Goal: Contribute content: Contribute content

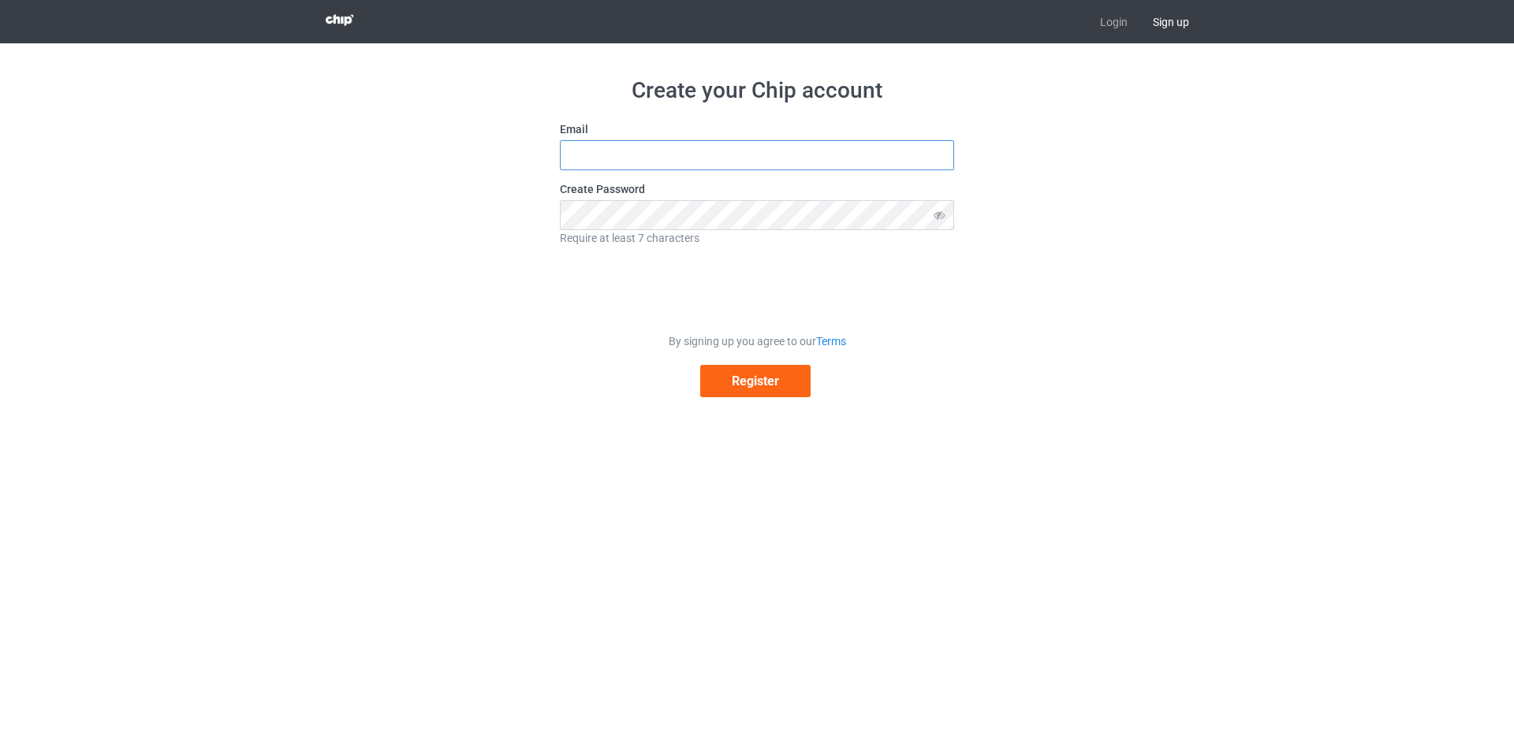
click at [758, 162] on input "text" at bounding box center [757, 155] width 394 height 30
click at [421, 266] on div "Create your Chip account Email Create Password Require at least 7 characters By…" at bounding box center [757, 236] width 889 height 387
click at [658, 144] on input "text" at bounding box center [757, 155] width 394 height 30
click at [937, 214] on icon at bounding box center [939, 215] width 29 height 30
click at [940, 214] on icon at bounding box center [939, 215] width 29 height 30
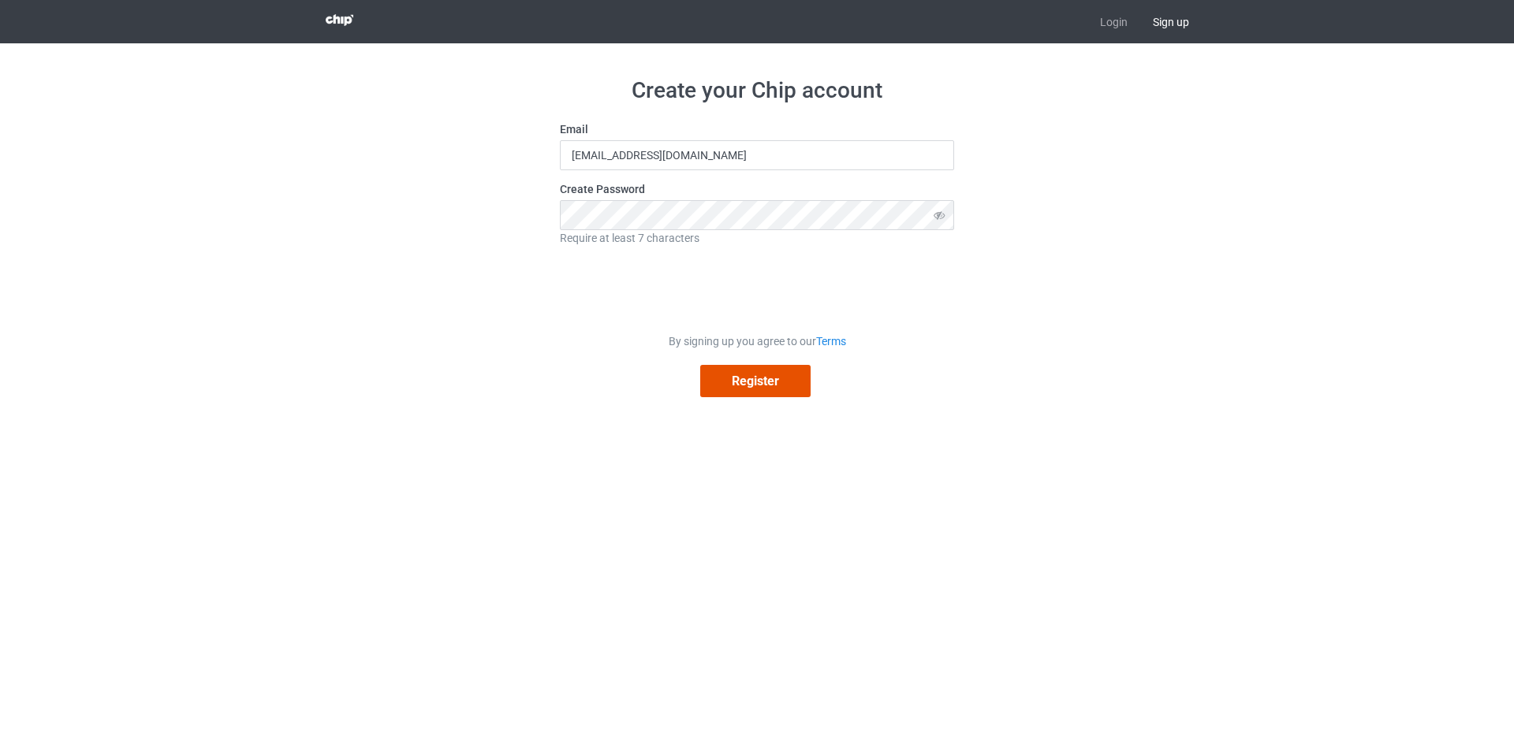
click at [759, 395] on button "Register" at bounding box center [755, 381] width 110 height 32
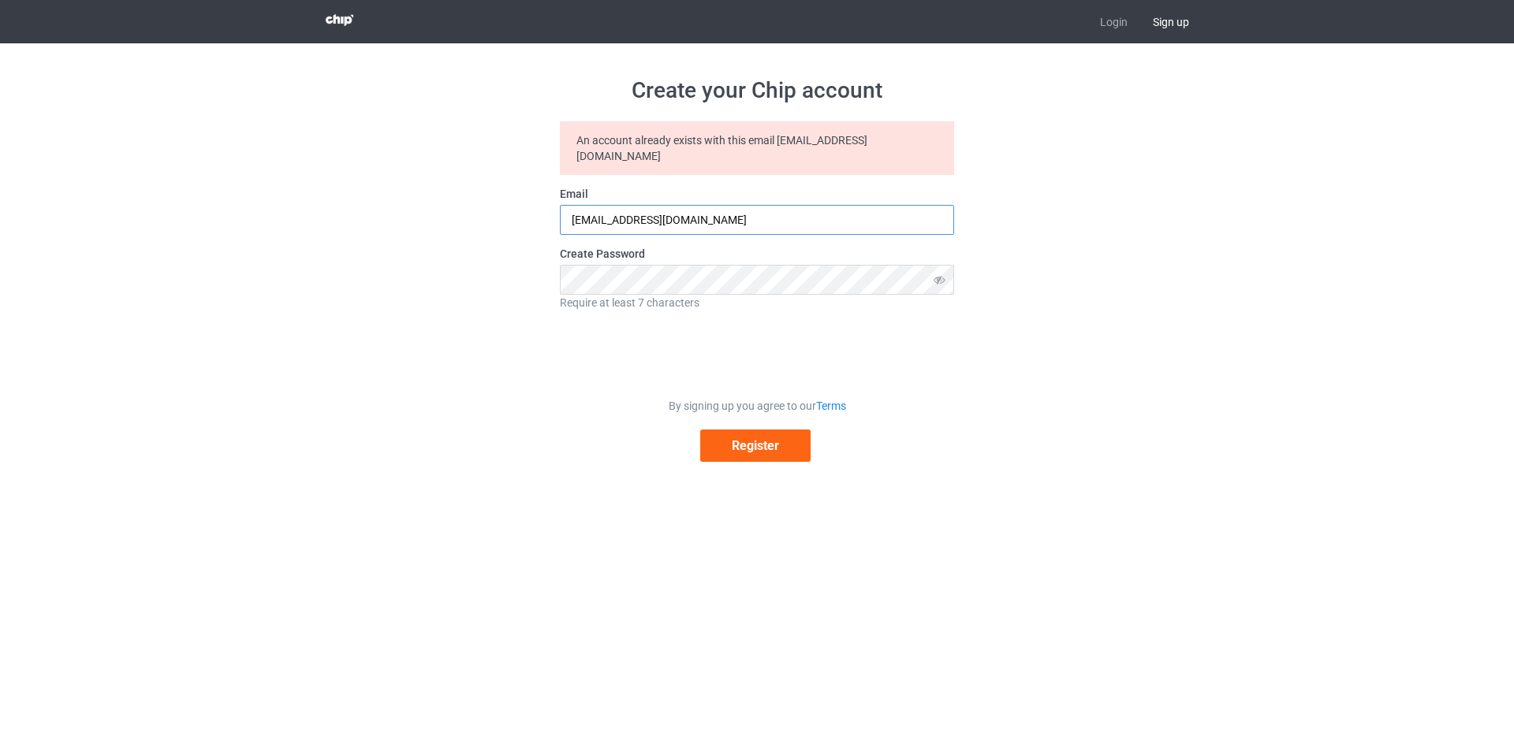
drag, startPoint x: 663, startPoint y: 203, endPoint x: 638, endPoint y: 210, distance: 26.2
click at [638, 210] on input "kiemanh26092014@gmail.com" at bounding box center [757, 220] width 394 height 30
type input "kiemanh2609@gmail.com"
click at [749, 438] on button "Register" at bounding box center [755, 446] width 110 height 32
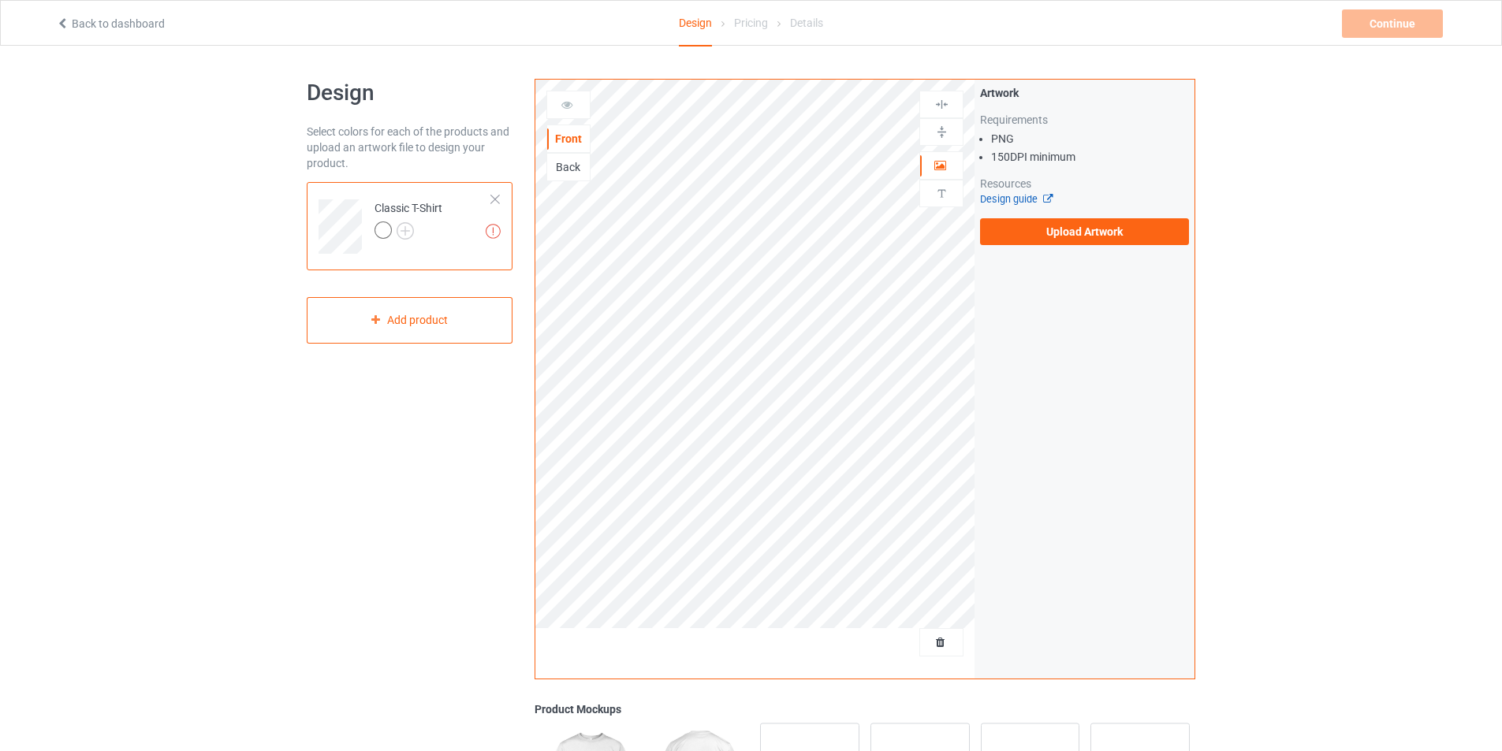
click at [1026, 198] on link "Design guide" at bounding box center [1016, 199] width 72 height 12
click at [743, 24] on div "Pricing" at bounding box center [751, 23] width 34 height 44
click at [751, 19] on div "Pricing" at bounding box center [751, 23] width 34 height 44
click at [995, 194] on link "Design guide" at bounding box center [1016, 199] width 72 height 12
click at [1362, 208] on div "Design Select colors for each of the products and upload an artwork file to des…" at bounding box center [751, 533] width 1502 height 975
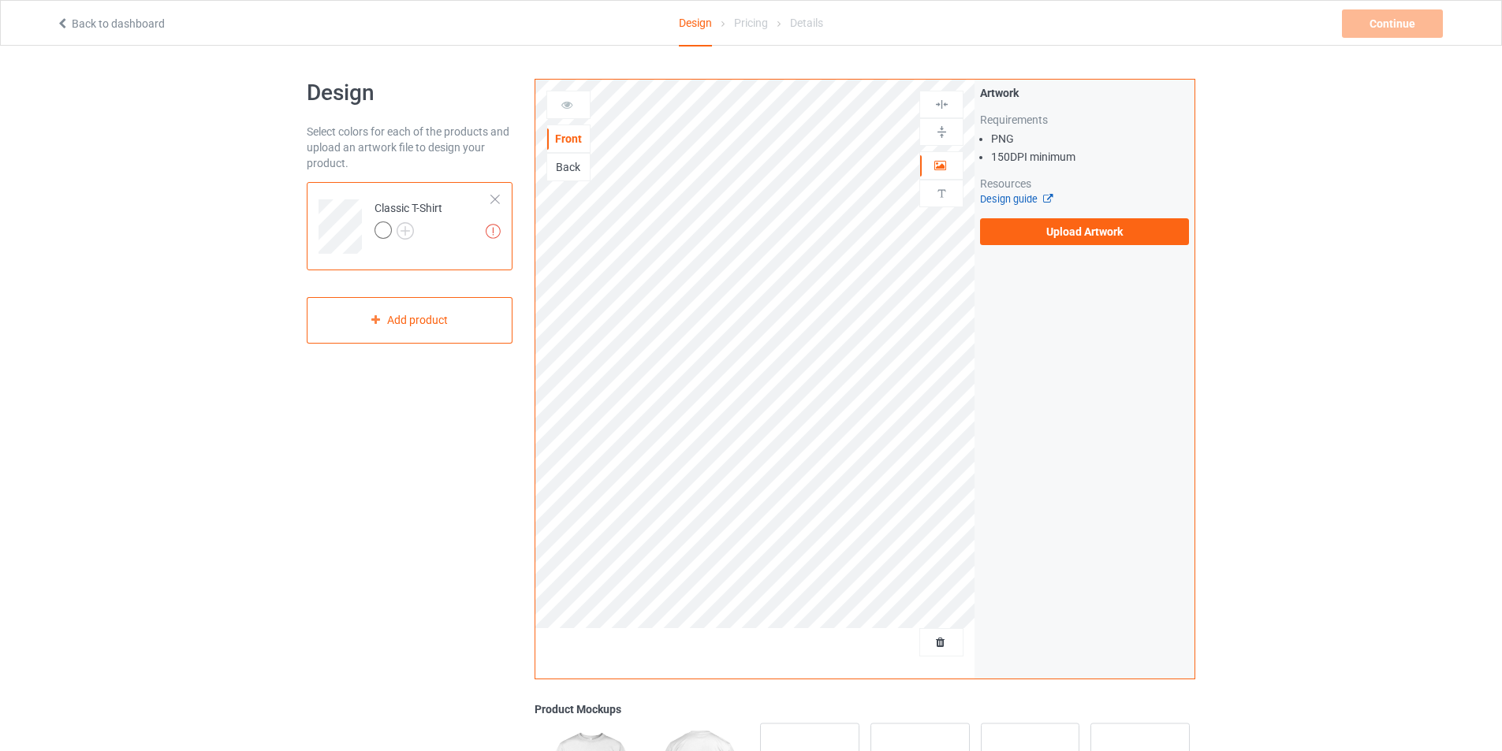
click at [1008, 198] on link "Design guide" at bounding box center [1016, 199] width 72 height 12
click at [1146, 225] on label "Upload Artwork" at bounding box center [1084, 231] width 209 height 27
click at [0, 0] on input "Upload Artwork" at bounding box center [0, 0] width 0 height 0
click at [1072, 230] on label "Upload Artwork" at bounding box center [1084, 231] width 209 height 27
click at [0, 0] on input "Upload Artwork" at bounding box center [0, 0] width 0 height 0
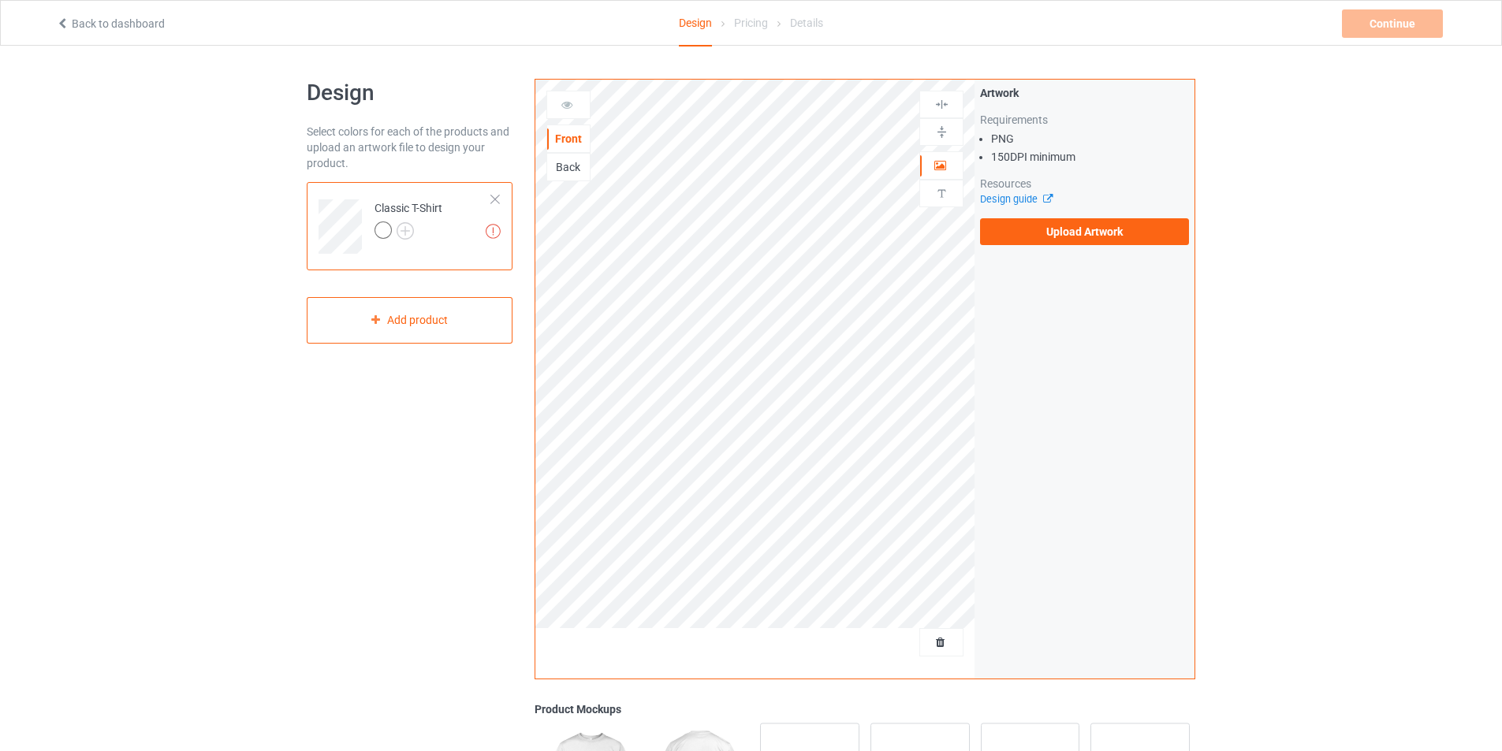
click at [284, 612] on div "Design Select colors for each of the products and upload an artwork file to des…" at bounding box center [751, 533] width 1502 height 975
click at [1054, 231] on label "Upload Artwork" at bounding box center [1084, 231] width 209 height 27
click at [0, 0] on input "Upload Artwork" at bounding box center [0, 0] width 0 height 0
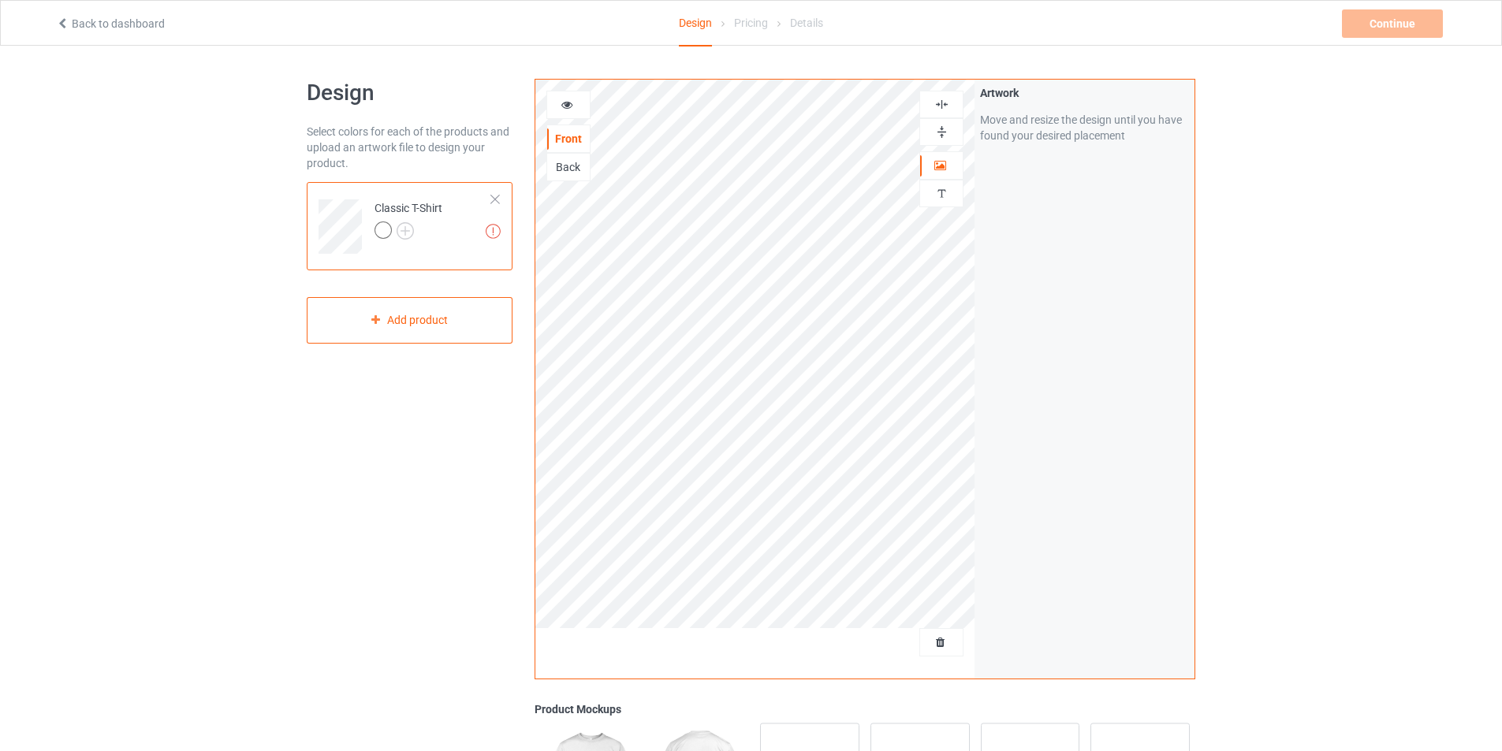
click at [309, 531] on div "Design Select colors for each of the products and upload an artwork file to des…" at bounding box center [410, 533] width 228 height 931
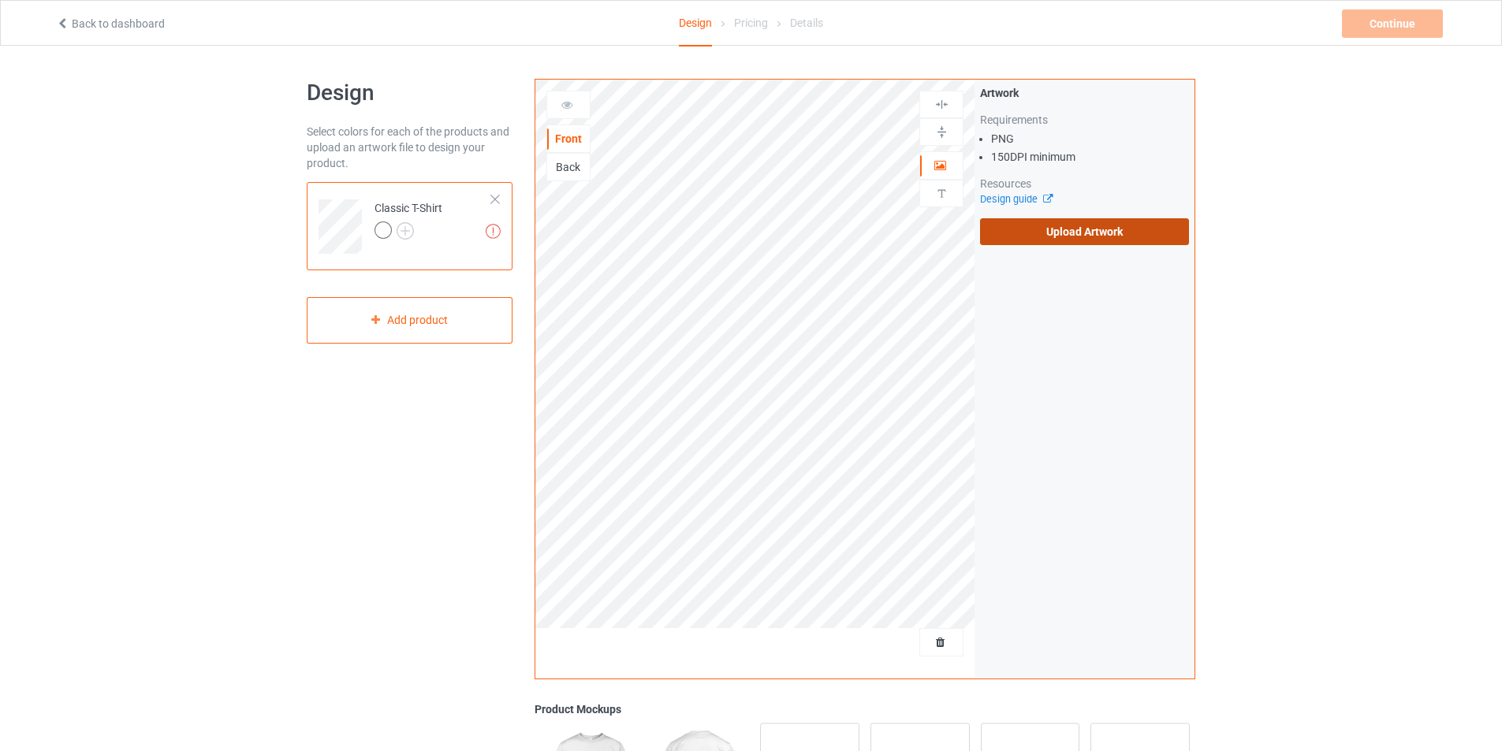
click at [1024, 222] on label "Upload Artwork" at bounding box center [1084, 231] width 209 height 27
click at [0, 0] on input "Upload Artwork" at bounding box center [0, 0] width 0 height 0
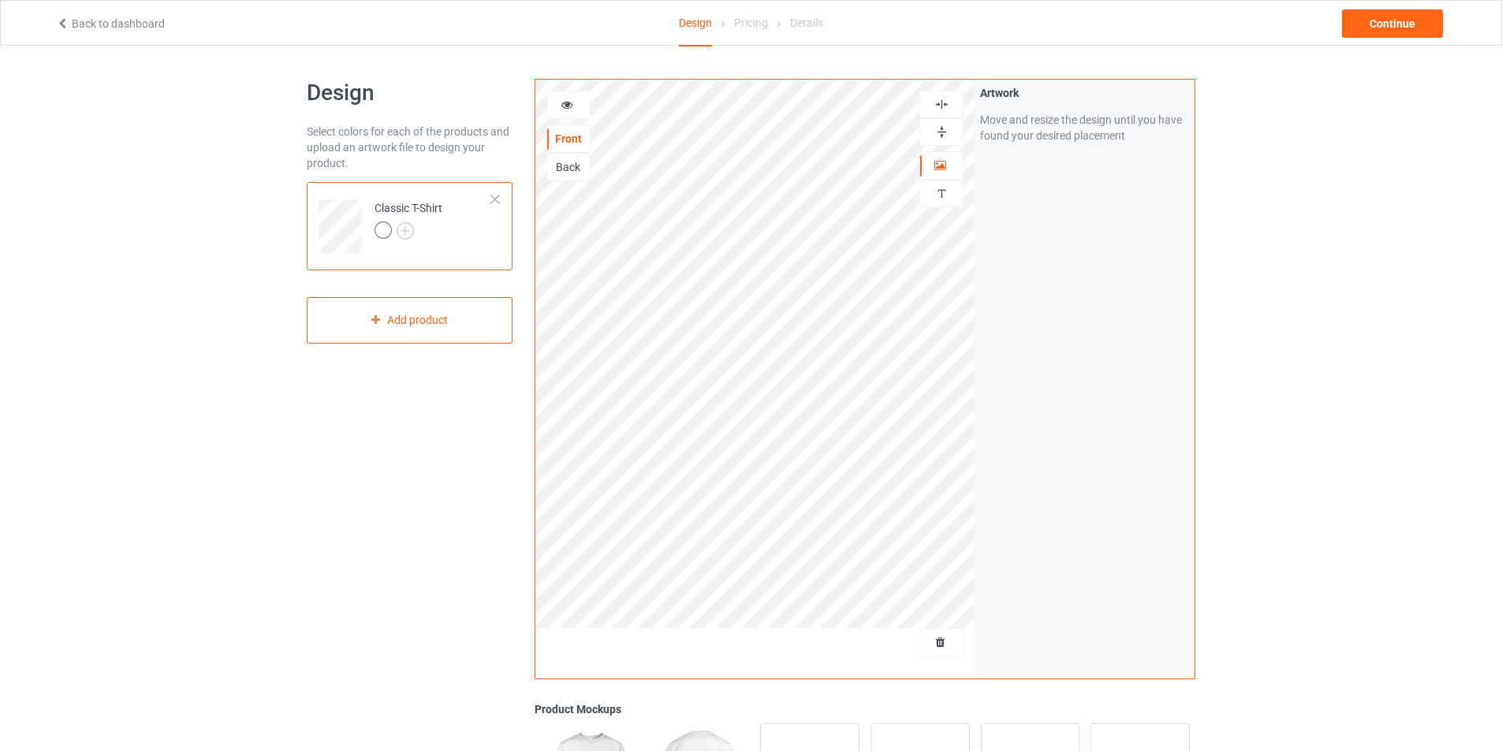
click at [375, 442] on div "Design Select colors for each of the products and upload an artwork file to des…" at bounding box center [410, 533] width 228 height 931
click at [320, 465] on div "Design Select colors for each of the products and upload an artwork file to des…" at bounding box center [410, 533] width 228 height 931
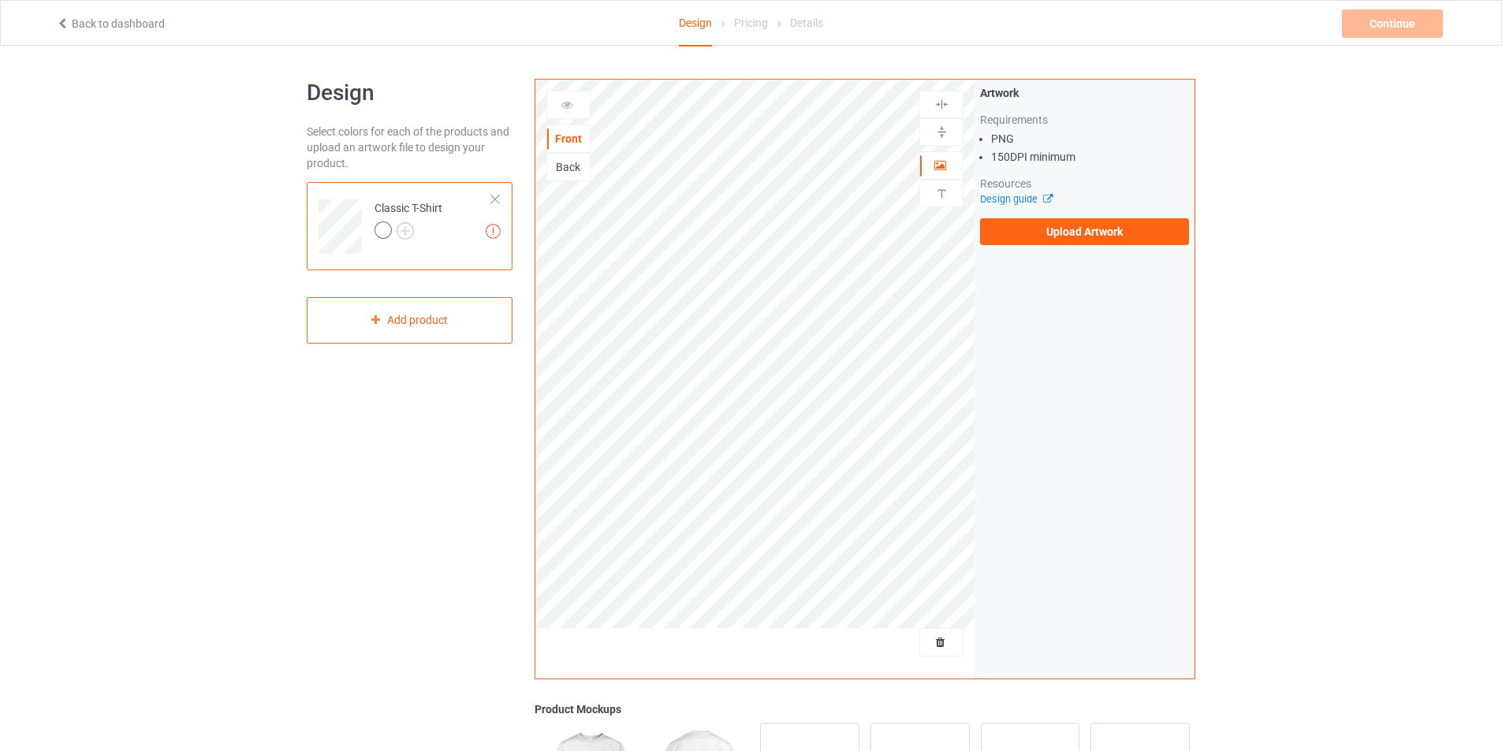
click at [565, 172] on div "Back" at bounding box center [568, 167] width 43 height 16
click at [571, 138] on div "Front" at bounding box center [568, 139] width 43 height 16
click at [404, 228] on img at bounding box center [405, 230] width 17 height 17
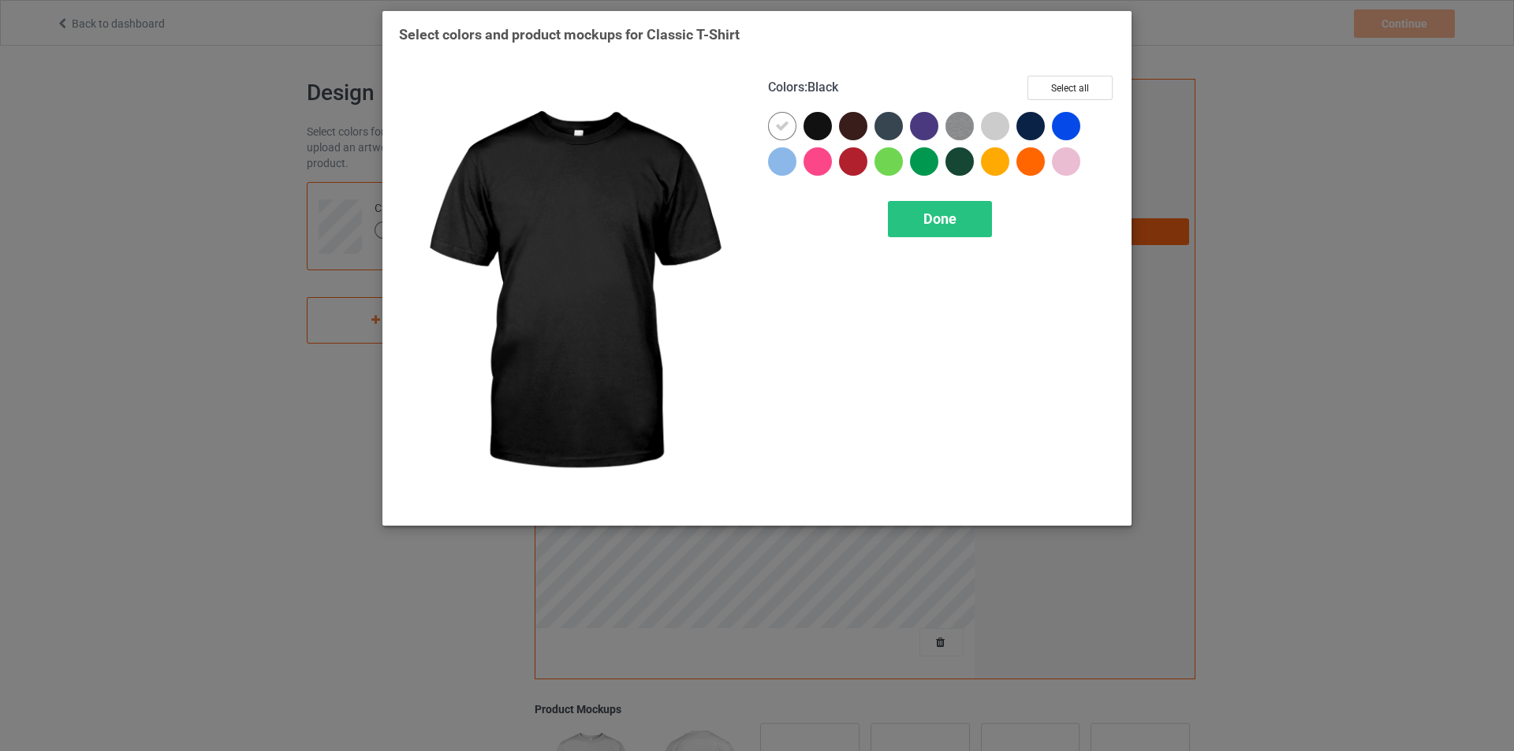
click at [807, 123] on div at bounding box center [817, 126] width 28 height 28
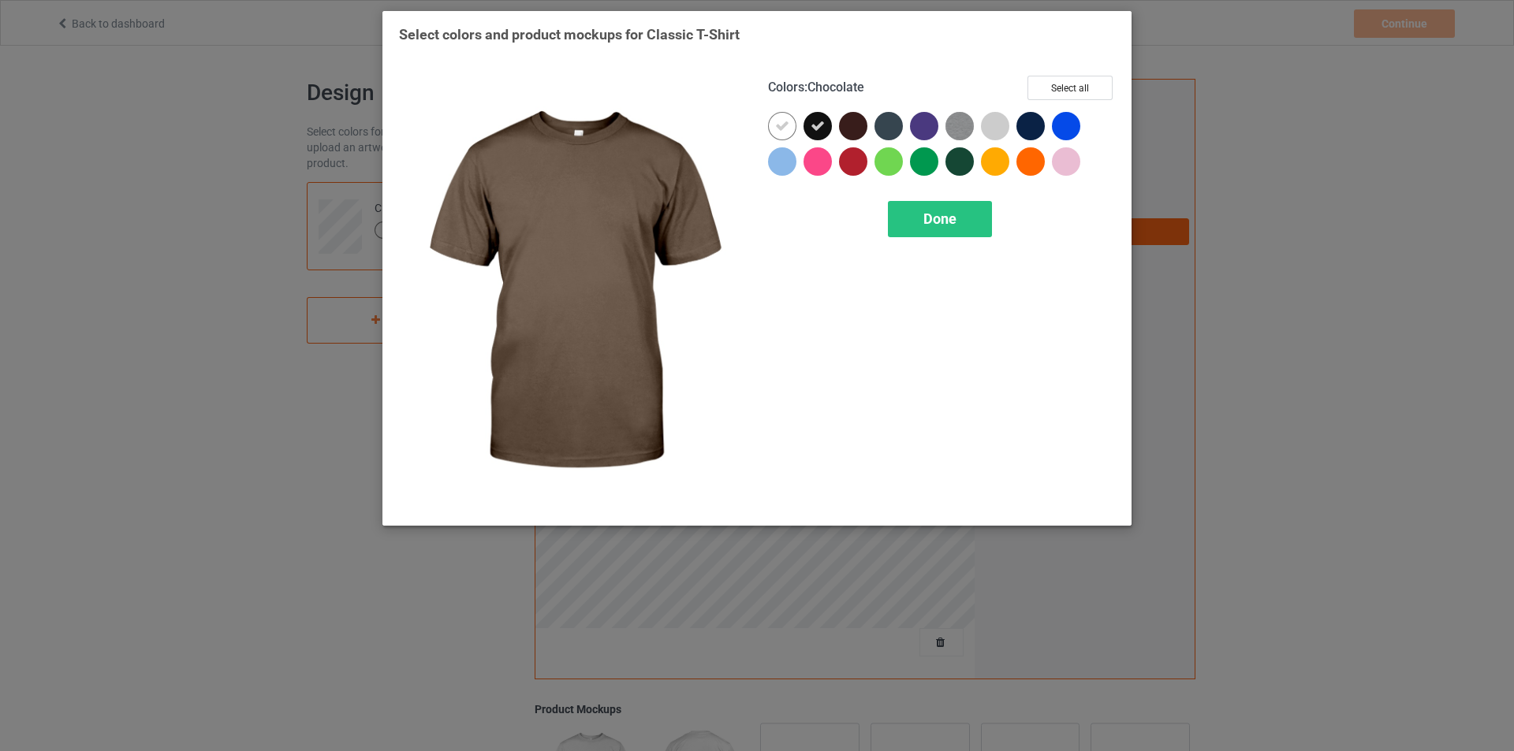
click at [855, 122] on div at bounding box center [853, 126] width 28 height 28
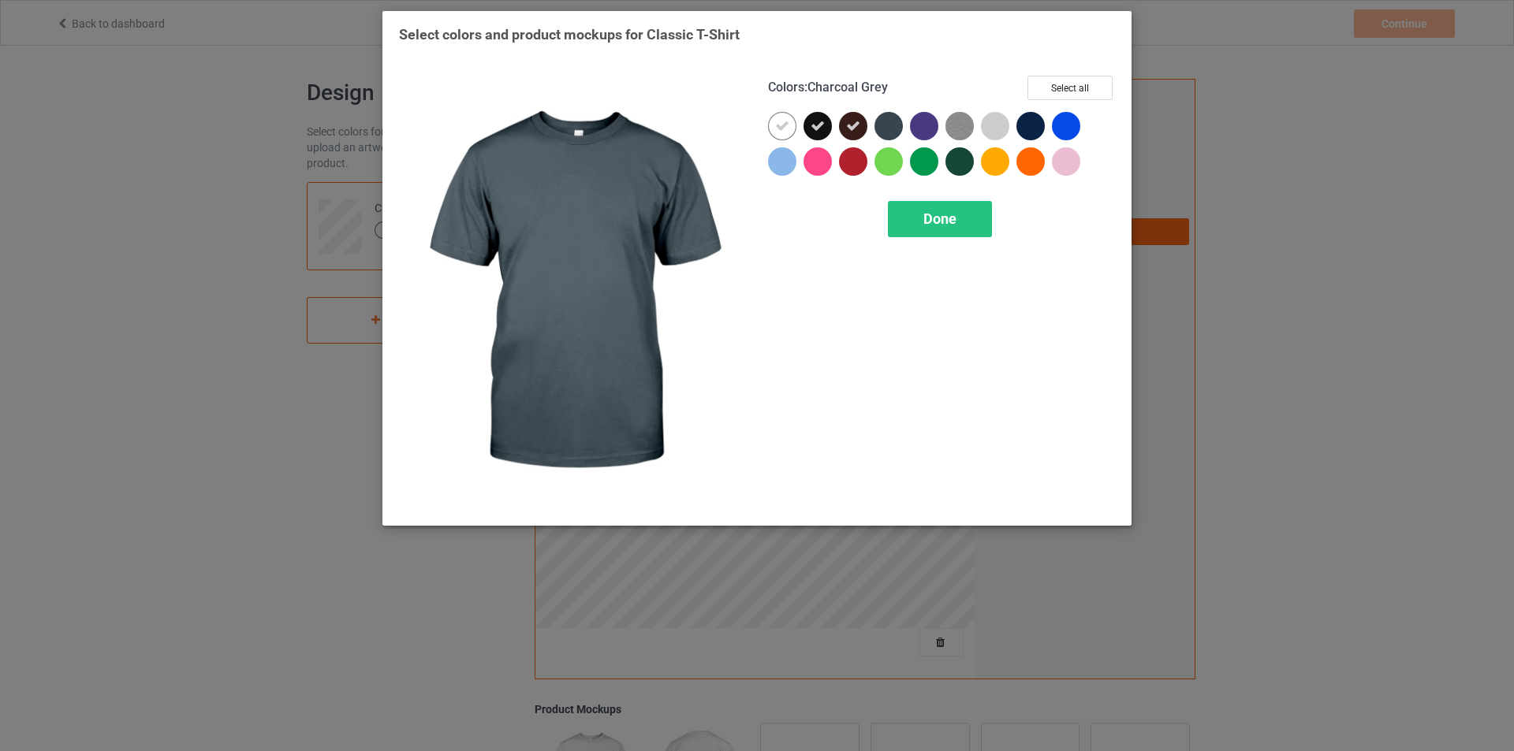
click at [885, 121] on div at bounding box center [888, 126] width 28 height 28
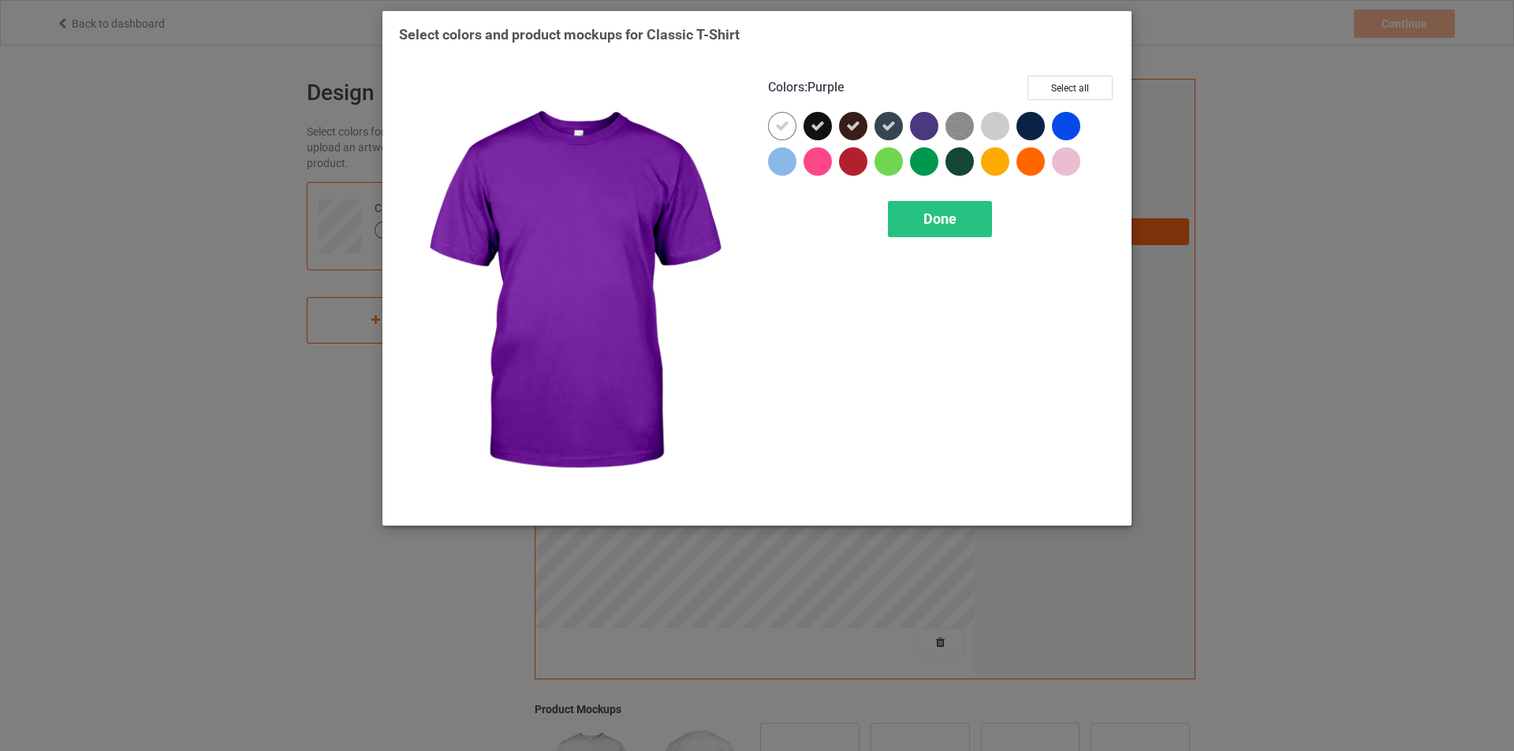
click at [915, 121] on div at bounding box center [924, 126] width 28 height 28
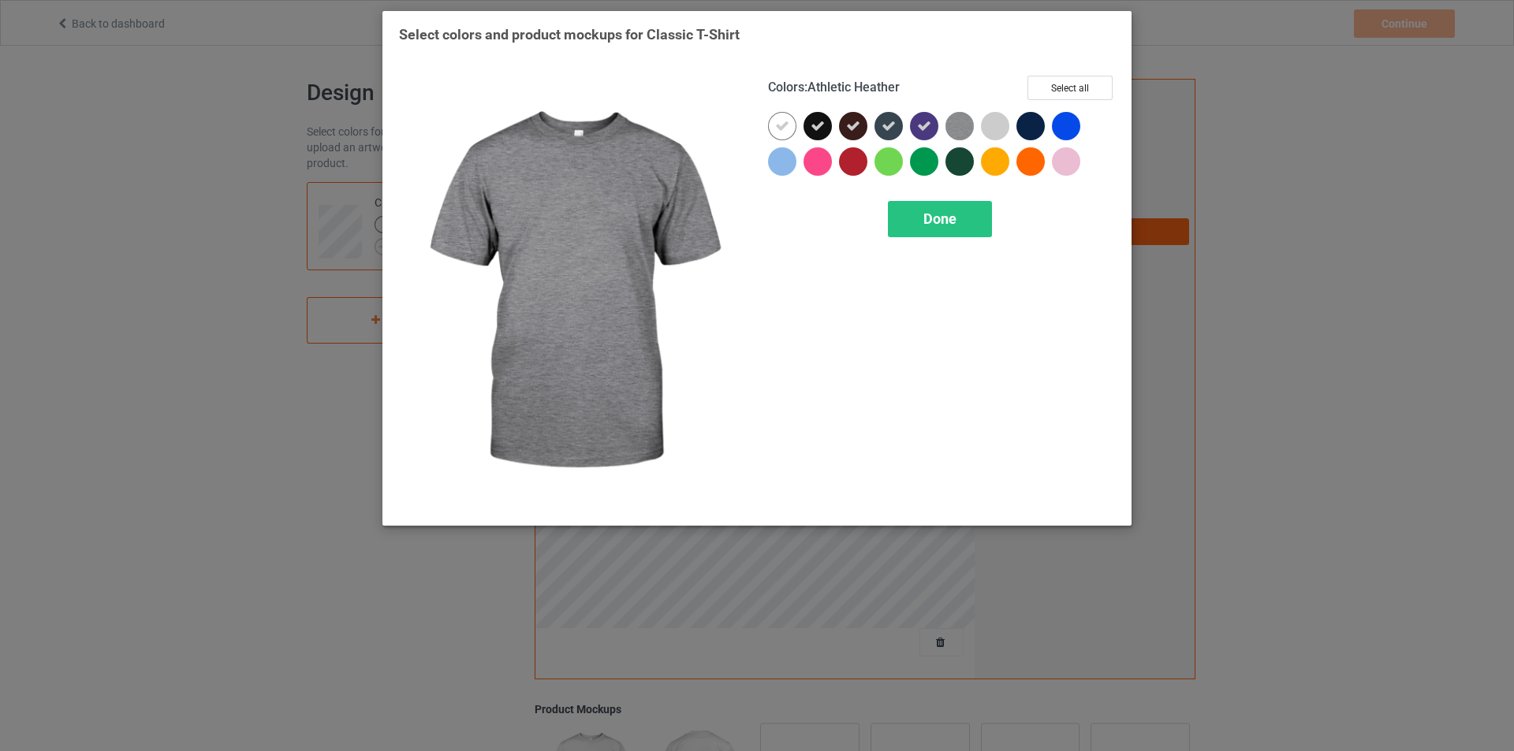
click at [960, 124] on img at bounding box center [959, 126] width 28 height 28
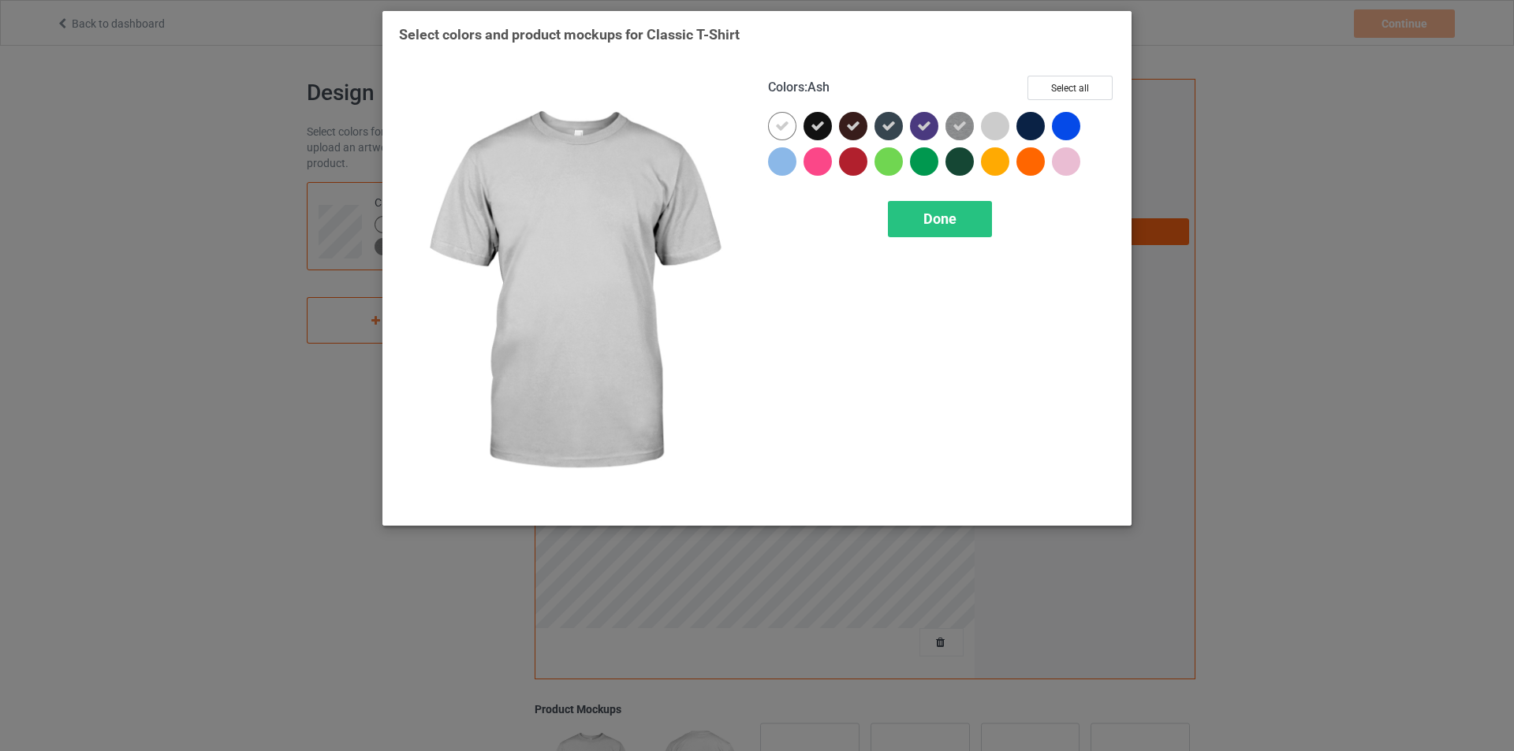
click at [989, 124] on div at bounding box center [995, 126] width 28 height 28
click at [1016, 122] on div at bounding box center [1030, 126] width 28 height 28
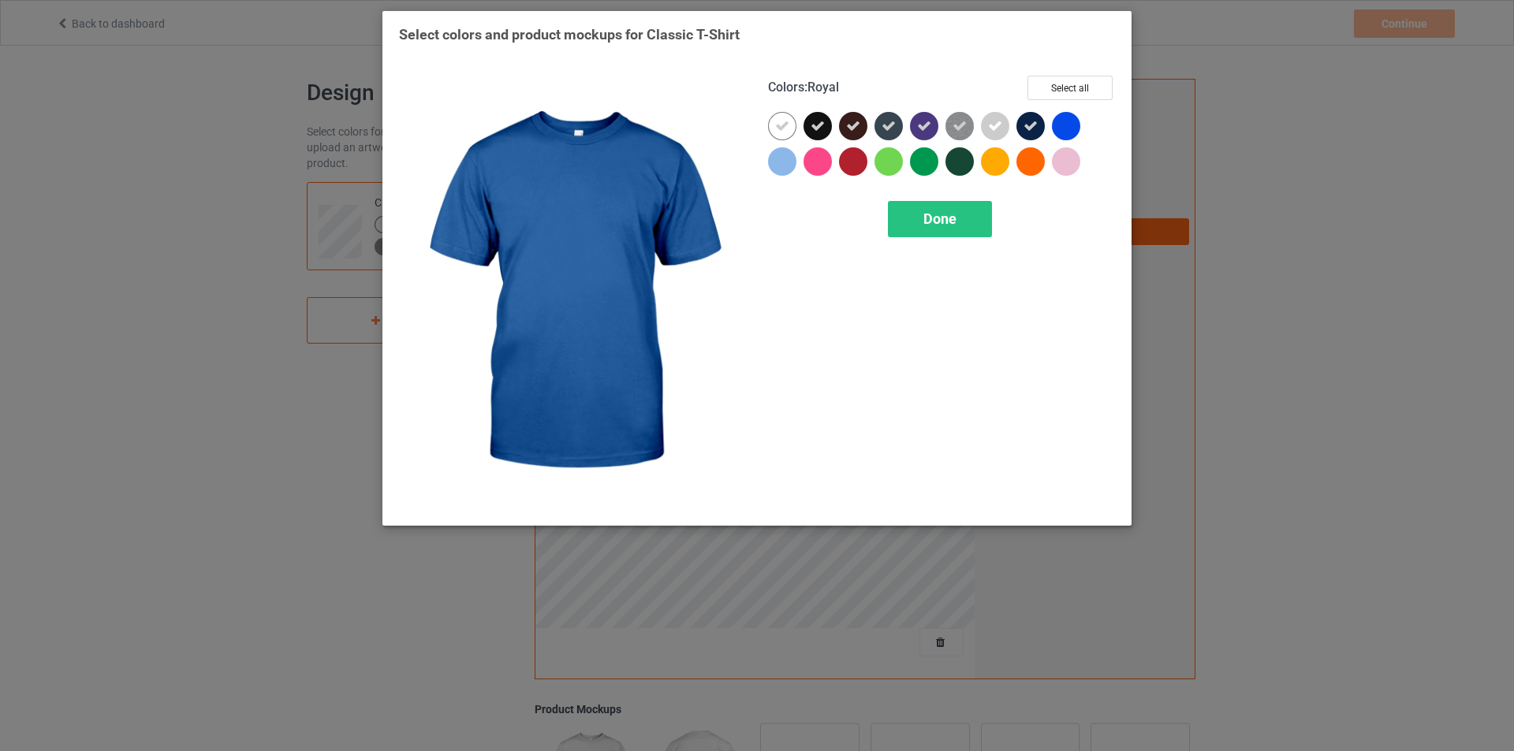
click at [1057, 121] on div at bounding box center [1066, 126] width 28 height 28
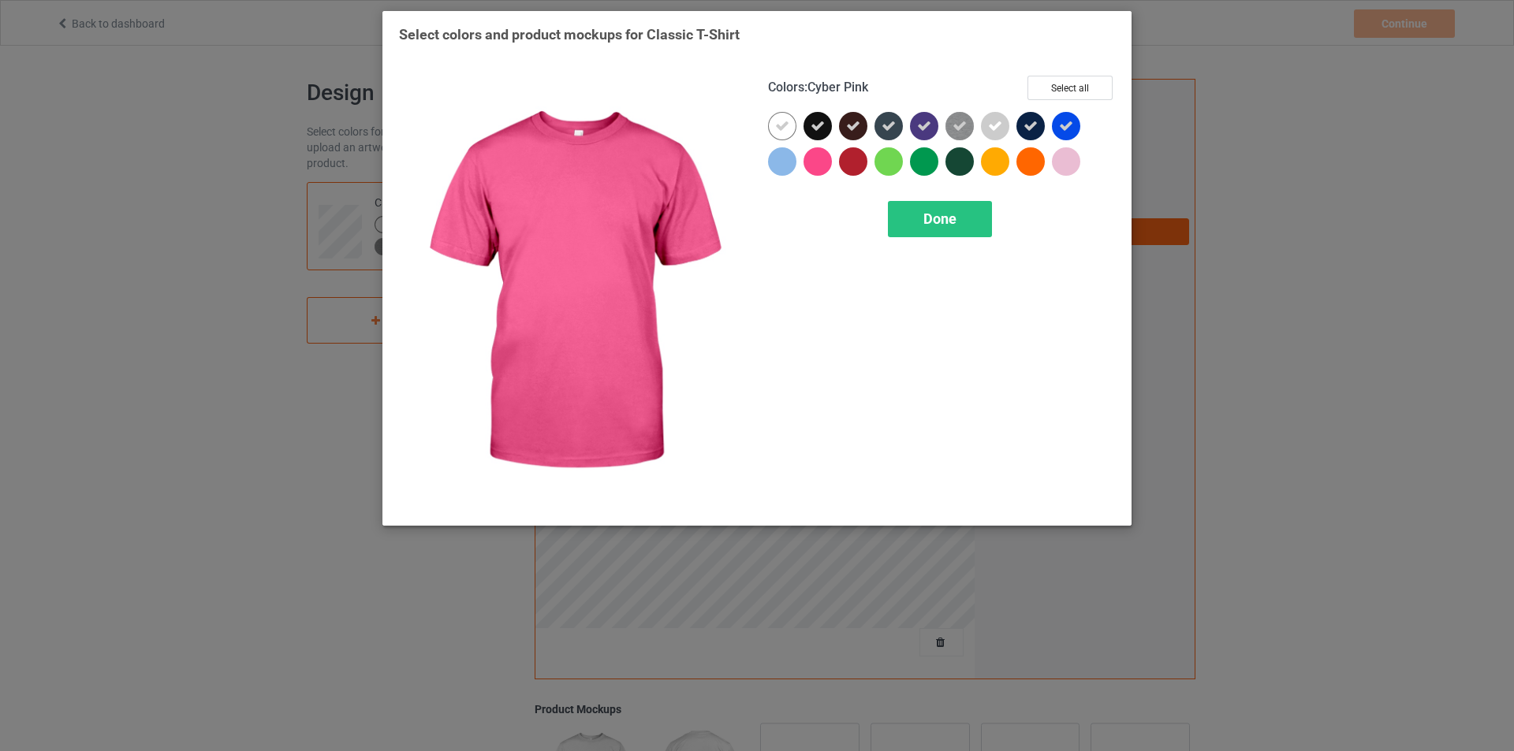
click at [826, 157] on div at bounding box center [817, 161] width 28 height 28
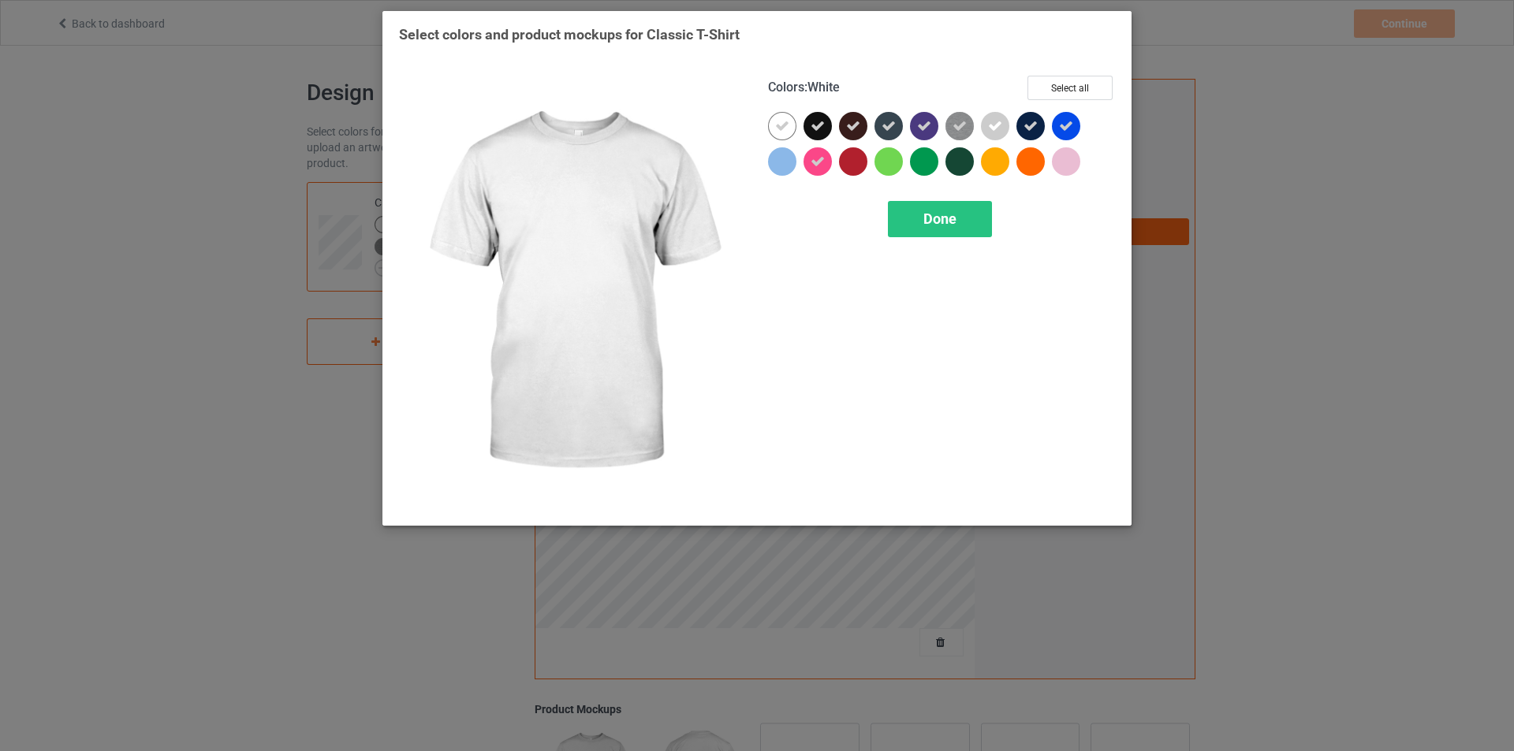
click at [794, 131] on div at bounding box center [782, 126] width 28 height 28
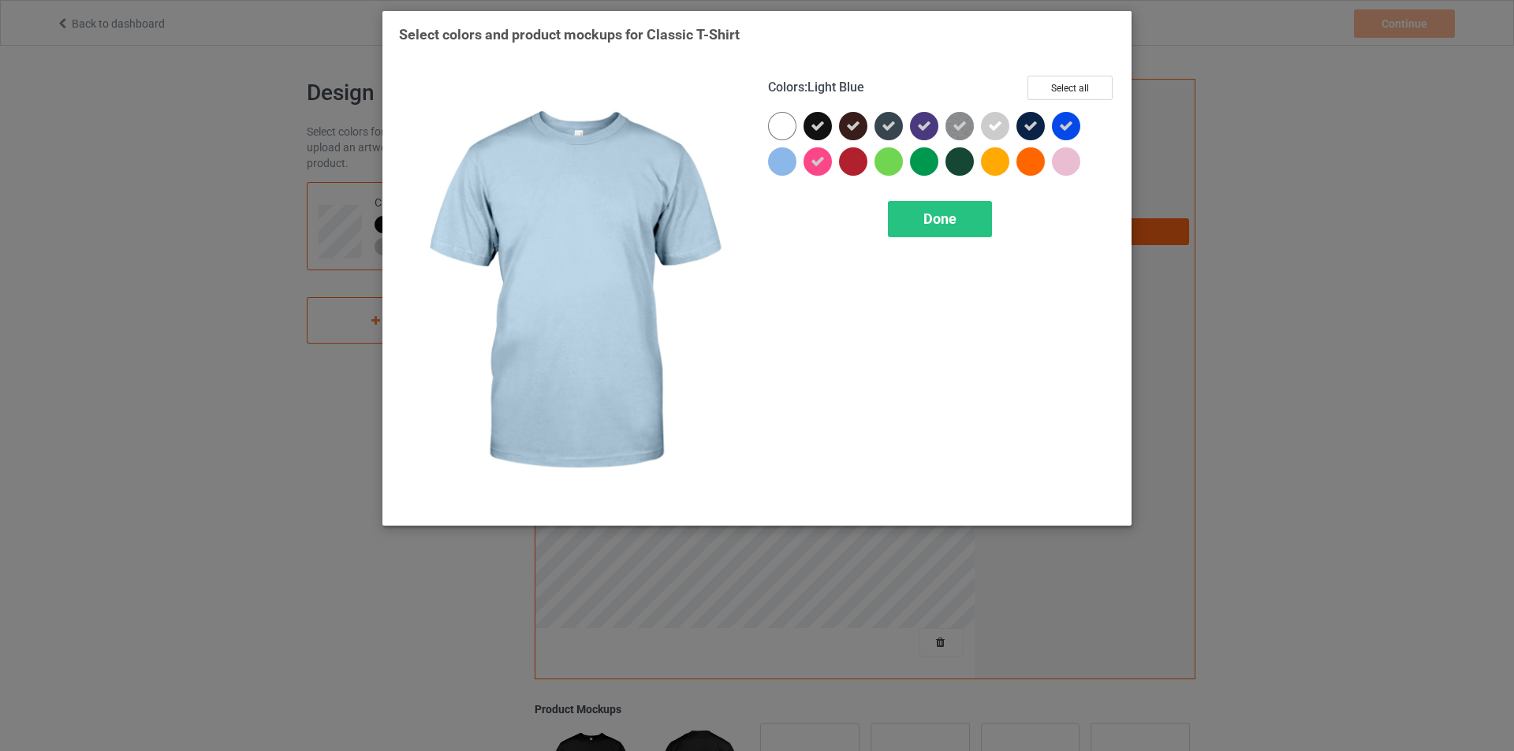
click at [788, 158] on div at bounding box center [782, 161] width 28 height 28
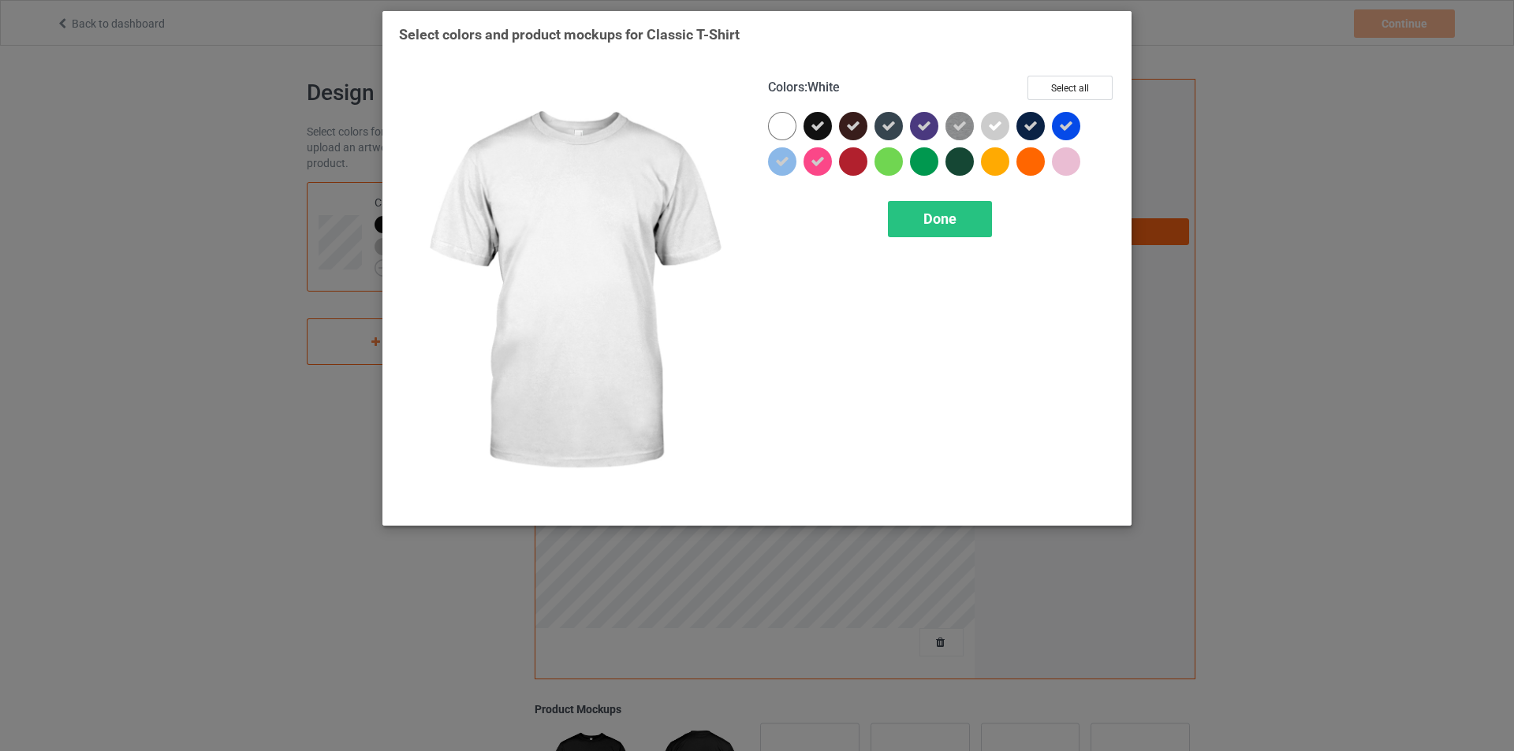
click at [789, 131] on div at bounding box center [782, 126] width 28 height 28
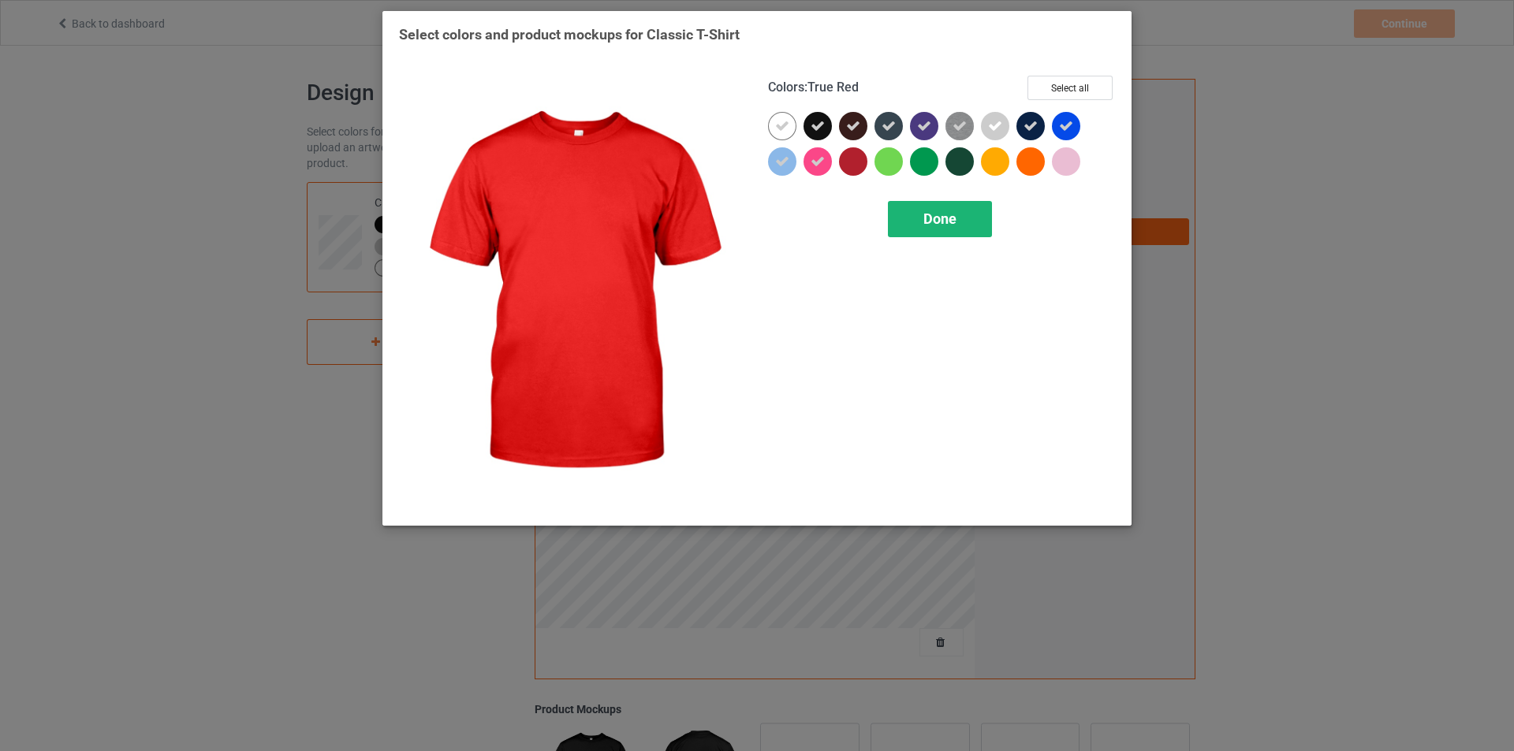
click at [929, 217] on span "Done" at bounding box center [939, 219] width 33 height 17
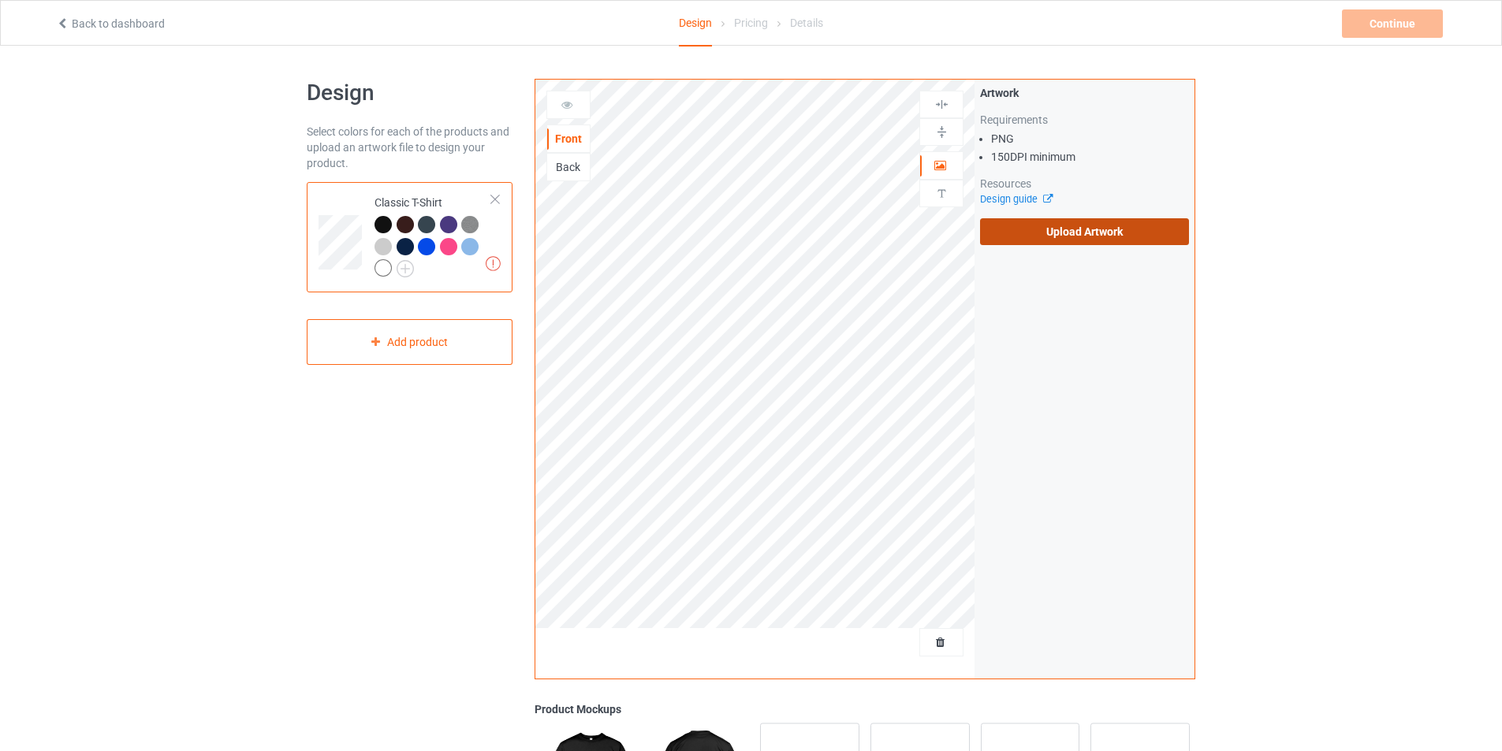
click at [1127, 225] on label "Upload Artwork" at bounding box center [1084, 231] width 209 height 27
click at [0, 0] on input "Upload Artwork" at bounding box center [0, 0] width 0 height 0
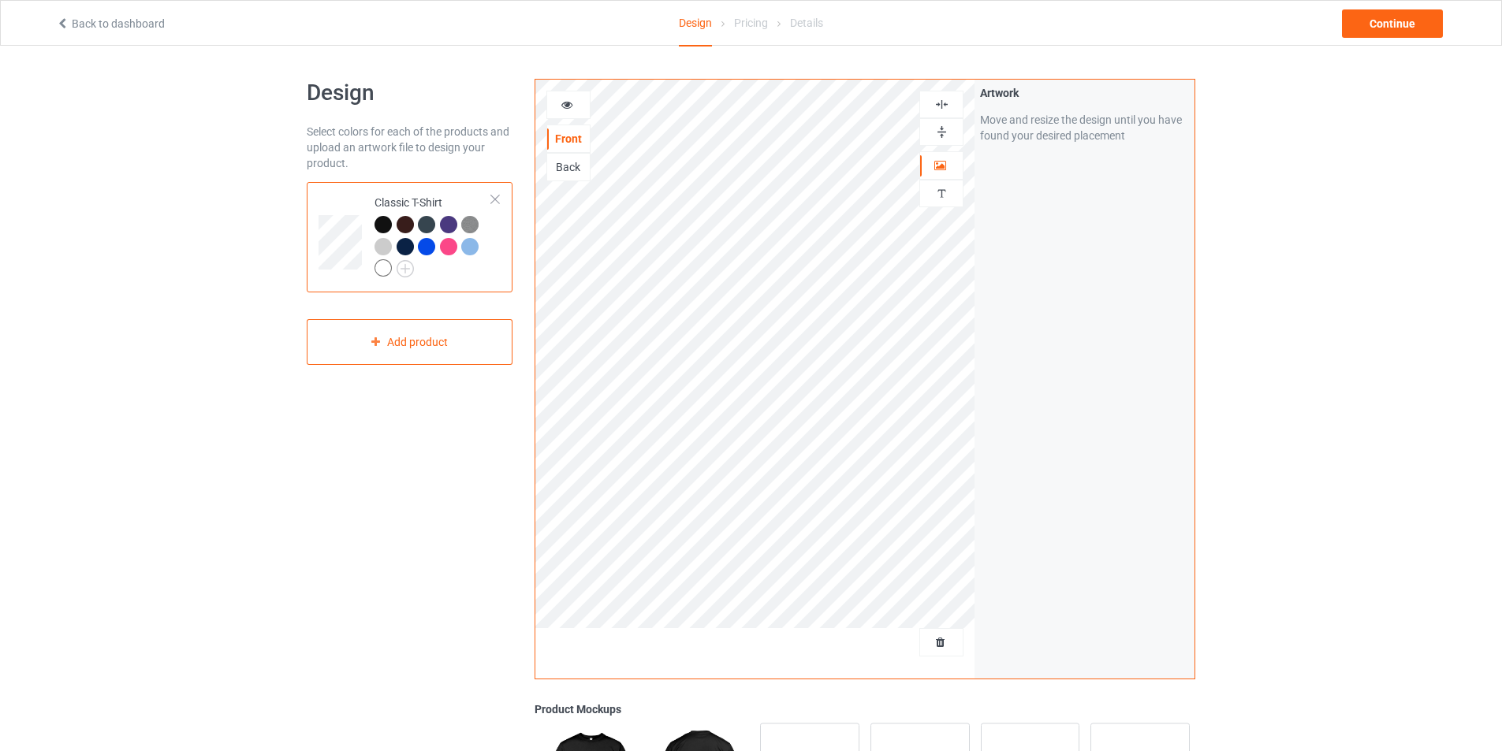
click at [439, 524] on div "Design Select colors for each of the products and upload an artwork file to des…" at bounding box center [410, 533] width 228 height 931
click at [404, 225] on div at bounding box center [405, 224] width 17 height 17
click at [384, 266] on div at bounding box center [383, 267] width 17 height 17
click at [379, 222] on div at bounding box center [383, 224] width 17 height 17
click at [334, 453] on div "Design Select colors for each of the products and upload an artwork file to des…" at bounding box center [410, 533] width 228 height 931
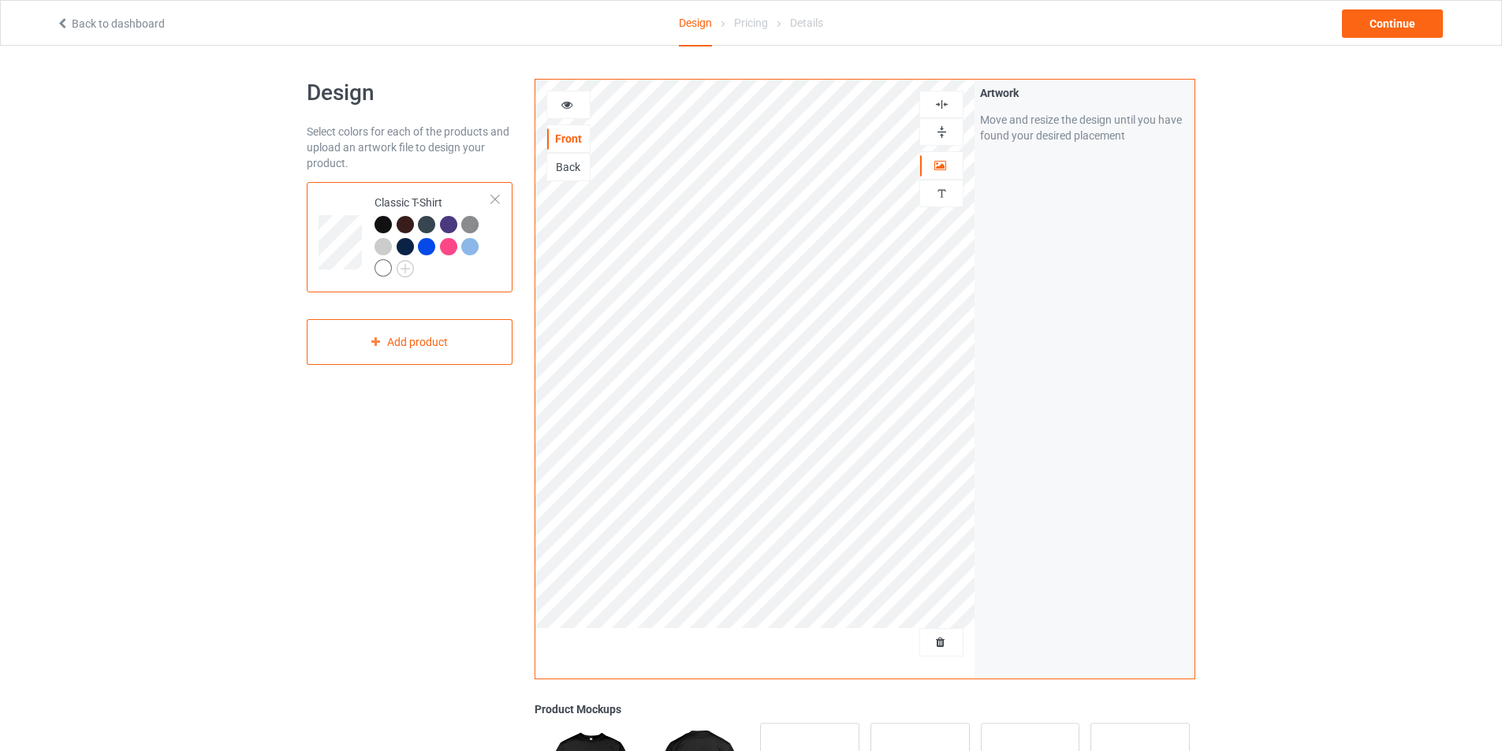
click at [380, 629] on div "Design Select colors for each of the products and upload an artwork file to des…" at bounding box center [410, 533] width 228 height 931
click at [319, 689] on div "Design Select colors for each of the products and upload an artwork file to des…" at bounding box center [410, 533] width 228 height 931
click at [376, 548] on div "Design Select colors for each of the products and upload an artwork file to des…" at bounding box center [410, 533] width 228 height 931
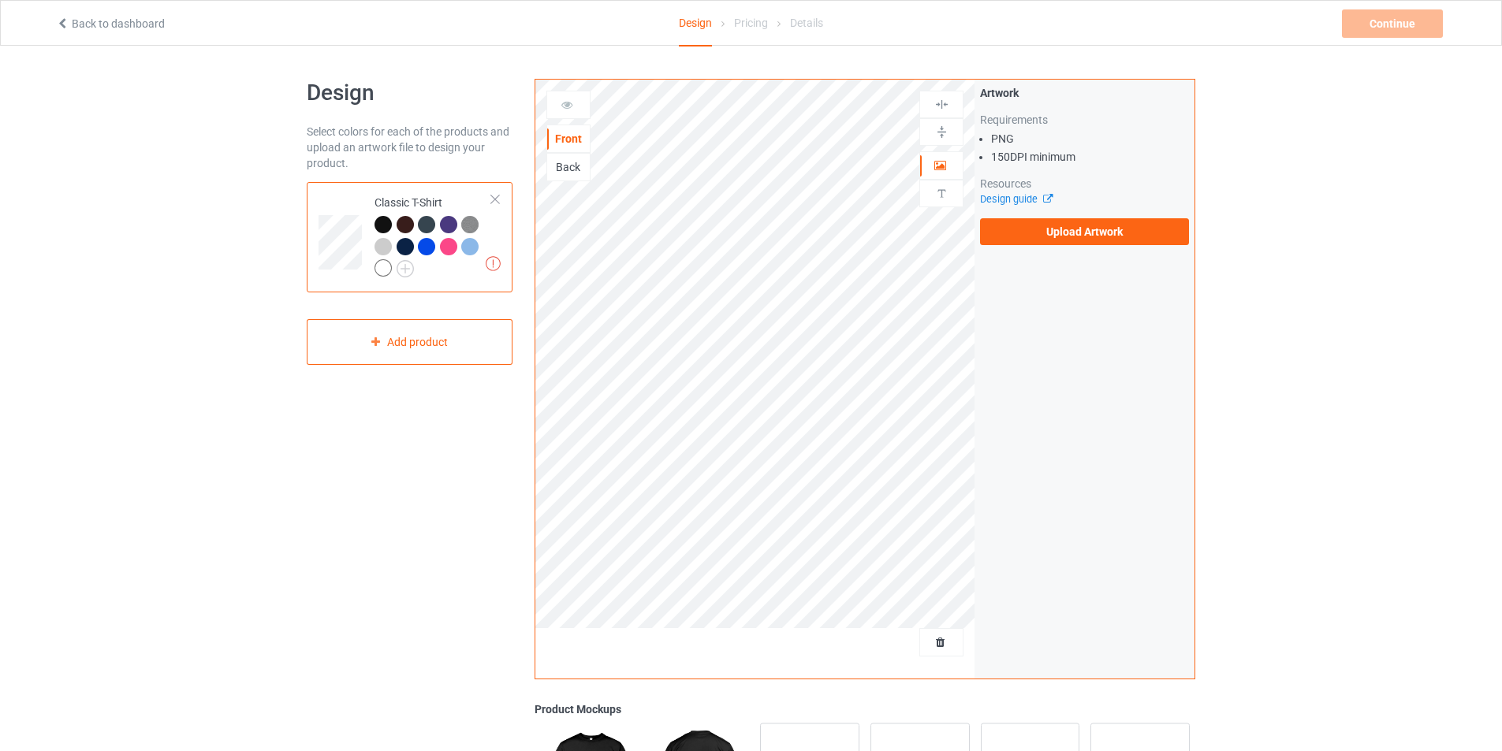
click at [163, 215] on div "Design Select colors for each of the products and upload an artwork file to des…" at bounding box center [751, 533] width 1502 height 975
